Goal: Navigation & Orientation: Find specific page/section

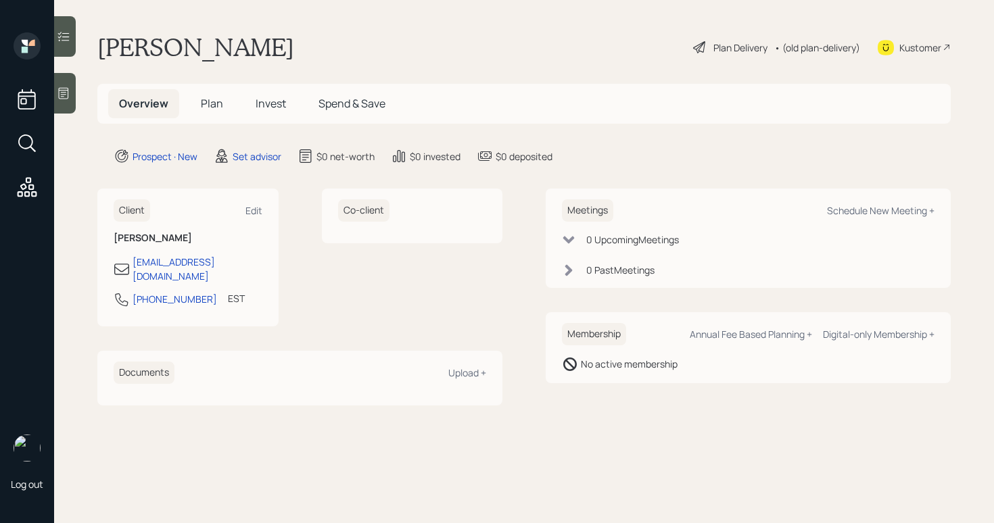
click at [477, 95] on div "Overview Plan Invest Spend & Save" at bounding box center [523, 104] width 853 height 40
